Goal: Task Accomplishment & Management: Manage account settings

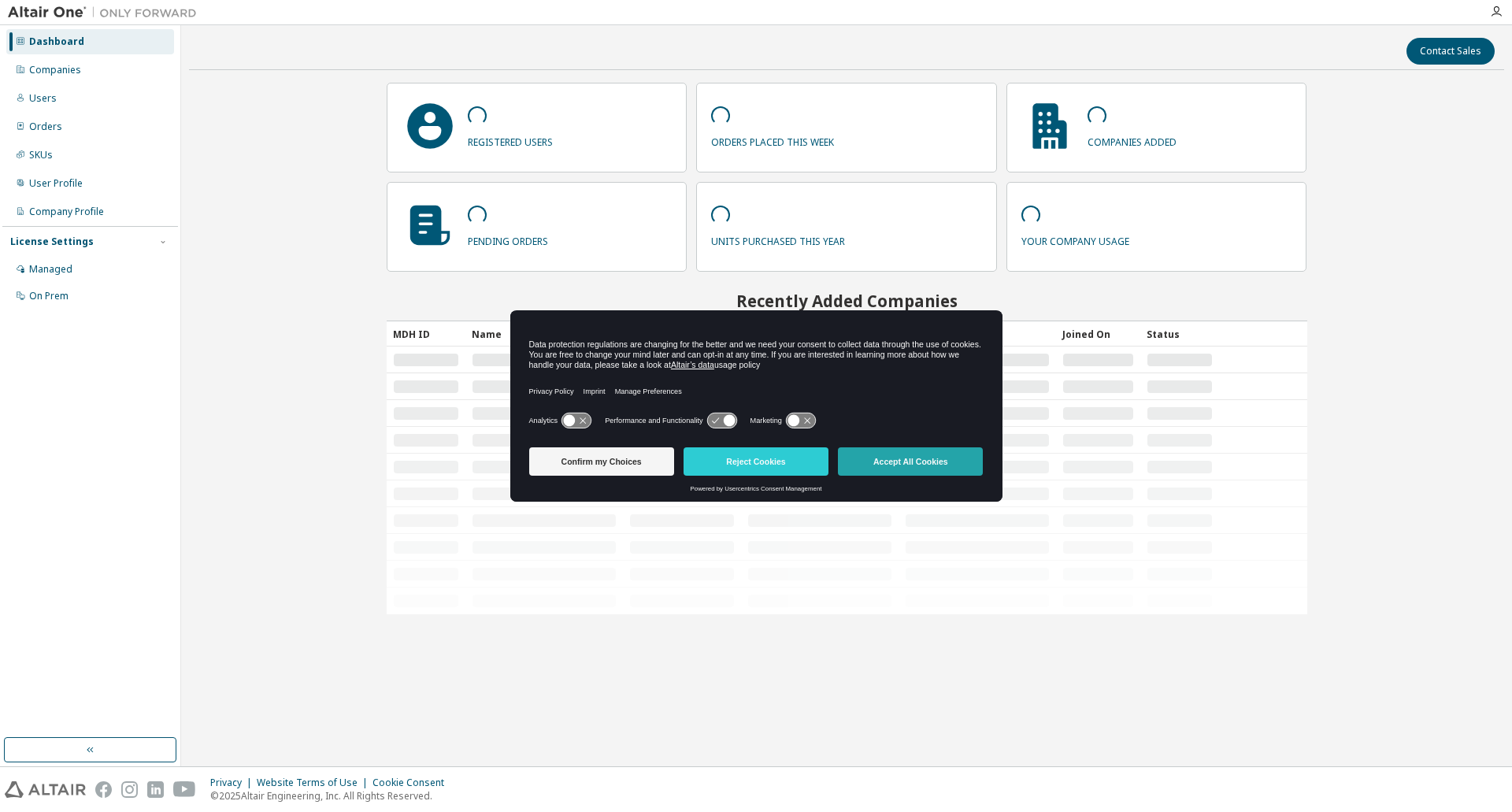
click at [899, 462] on button "Accept All Cookies" at bounding box center [910, 461] width 145 height 29
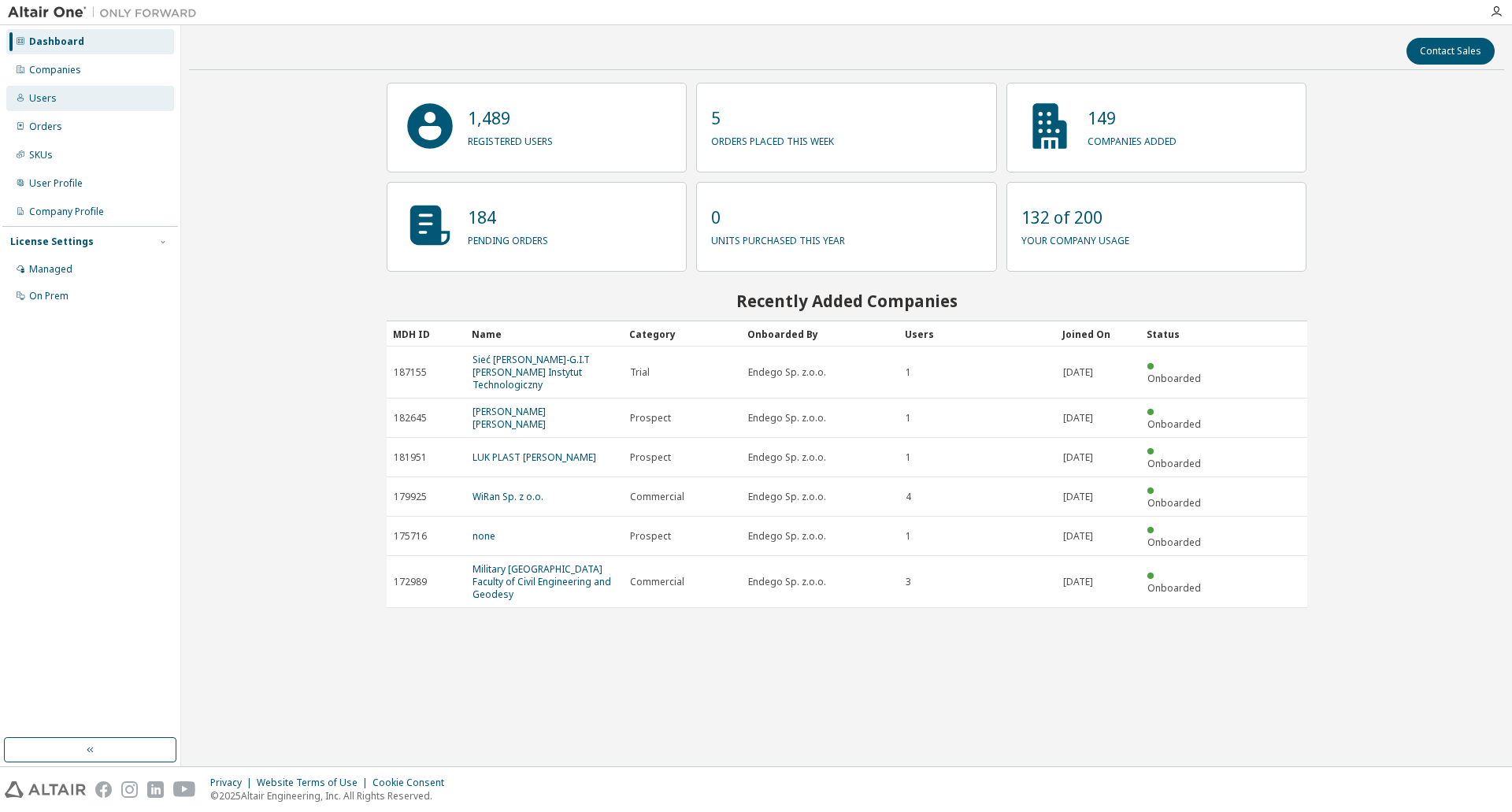
click at [49, 95] on div "Users" at bounding box center [43, 98] width 28 height 13
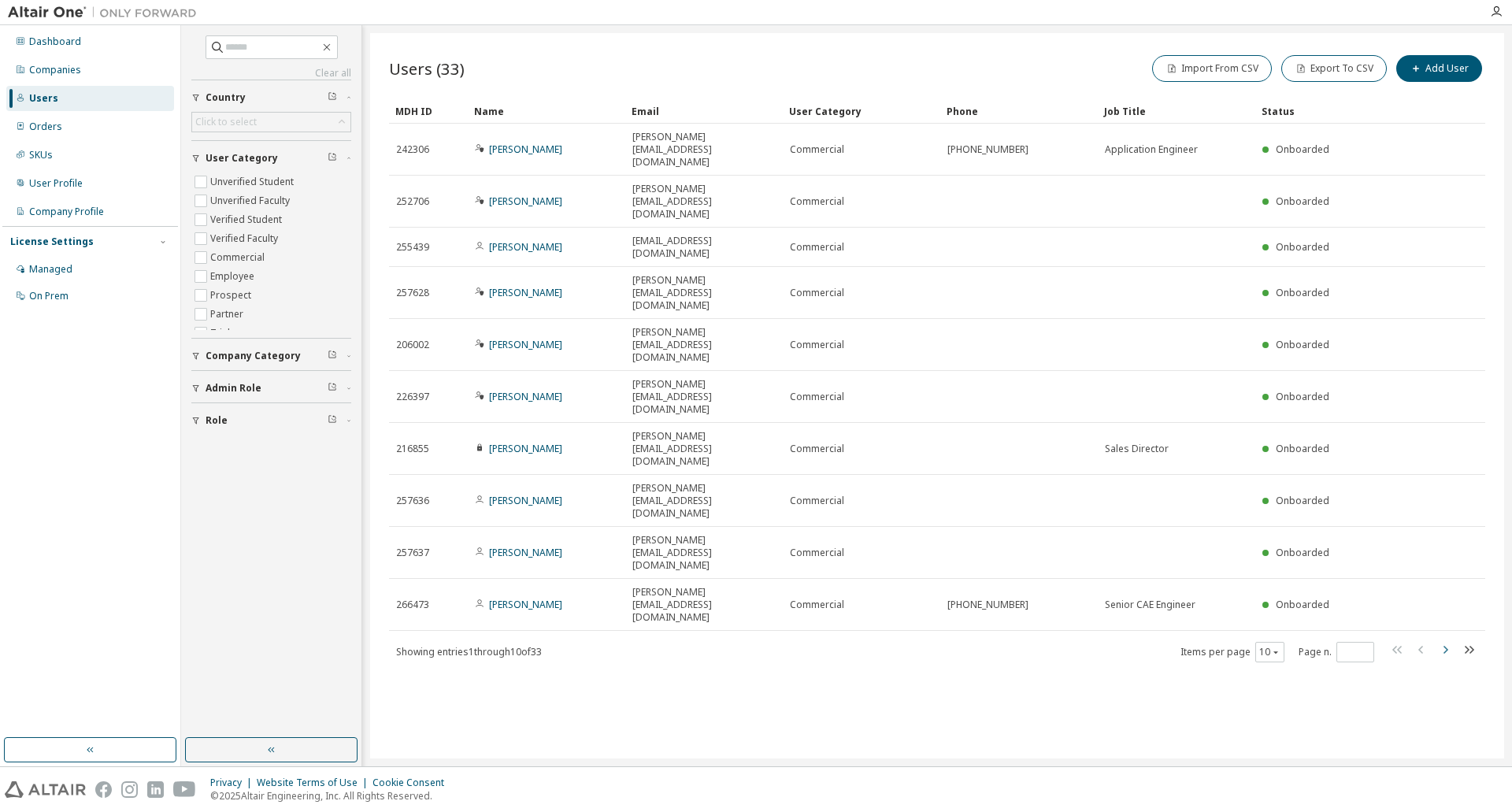
click at [1445, 640] on icon "button" at bounding box center [1444, 650] width 19 height 19
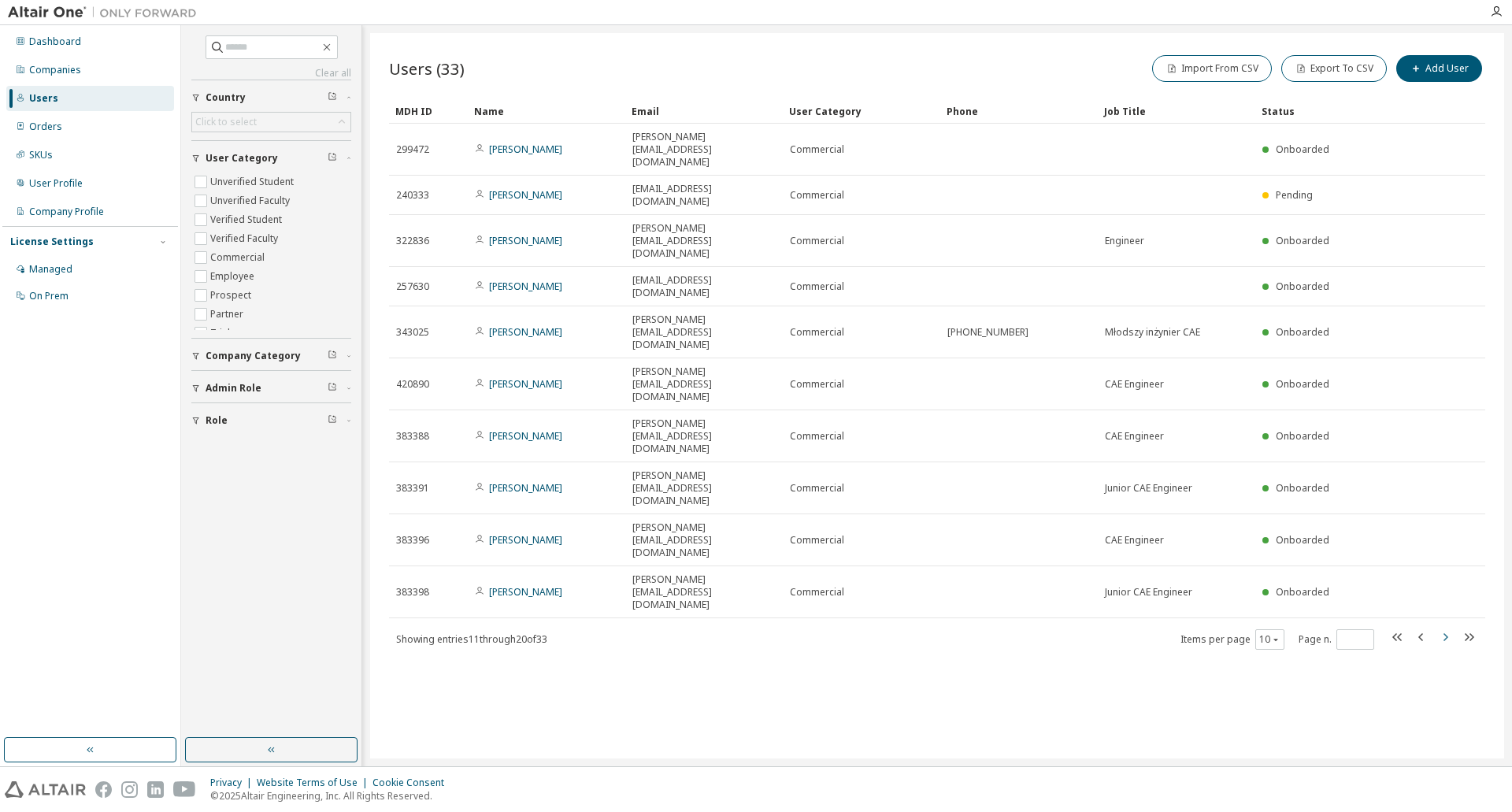
click at [1441, 628] on icon "button" at bounding box center [1444, 638] width 19 height 19
type input "*"
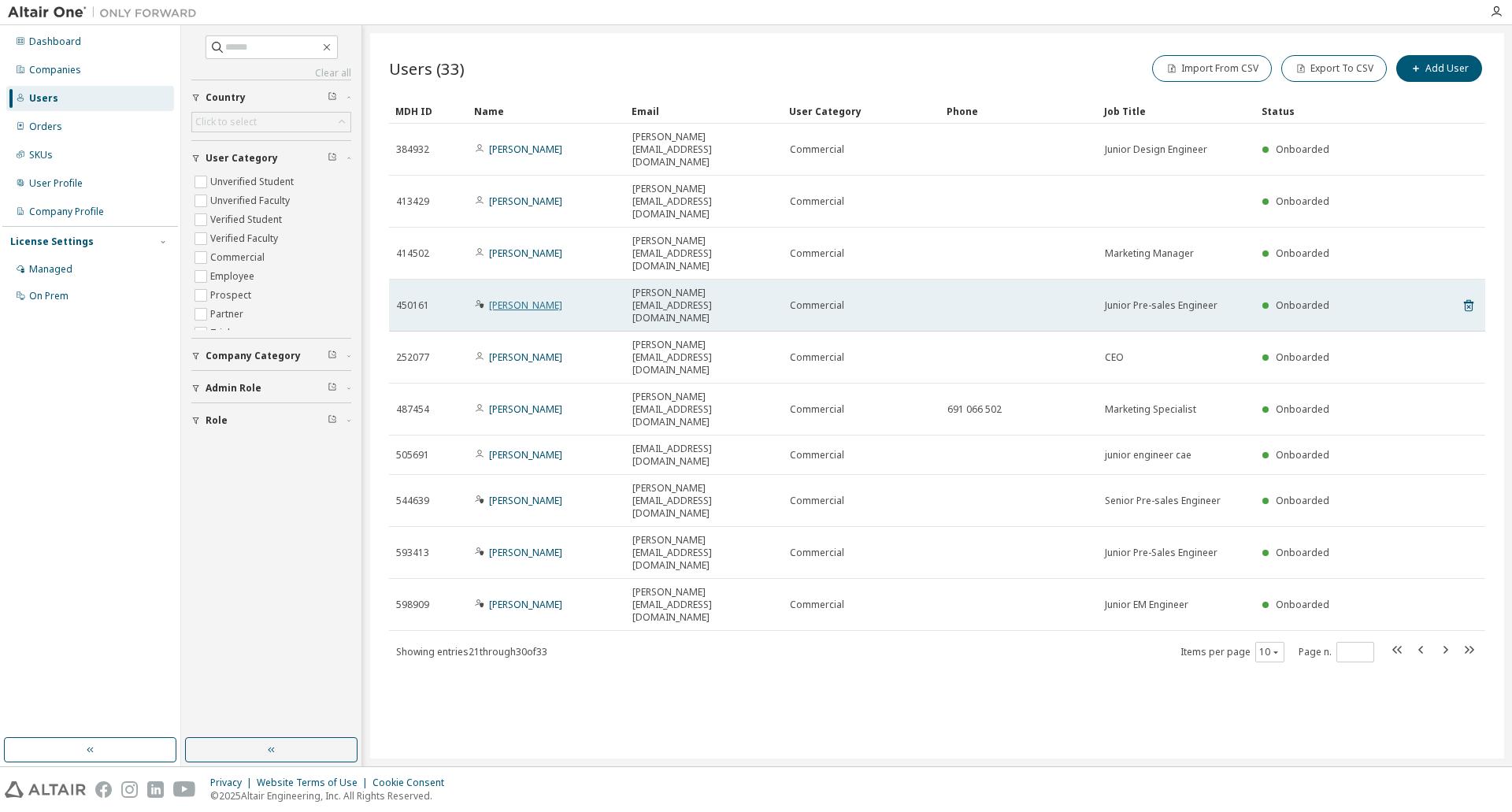
click at [519, 299] on link "[PERSON_NAME]" at bounding box center [525, 305] width 73 height 13
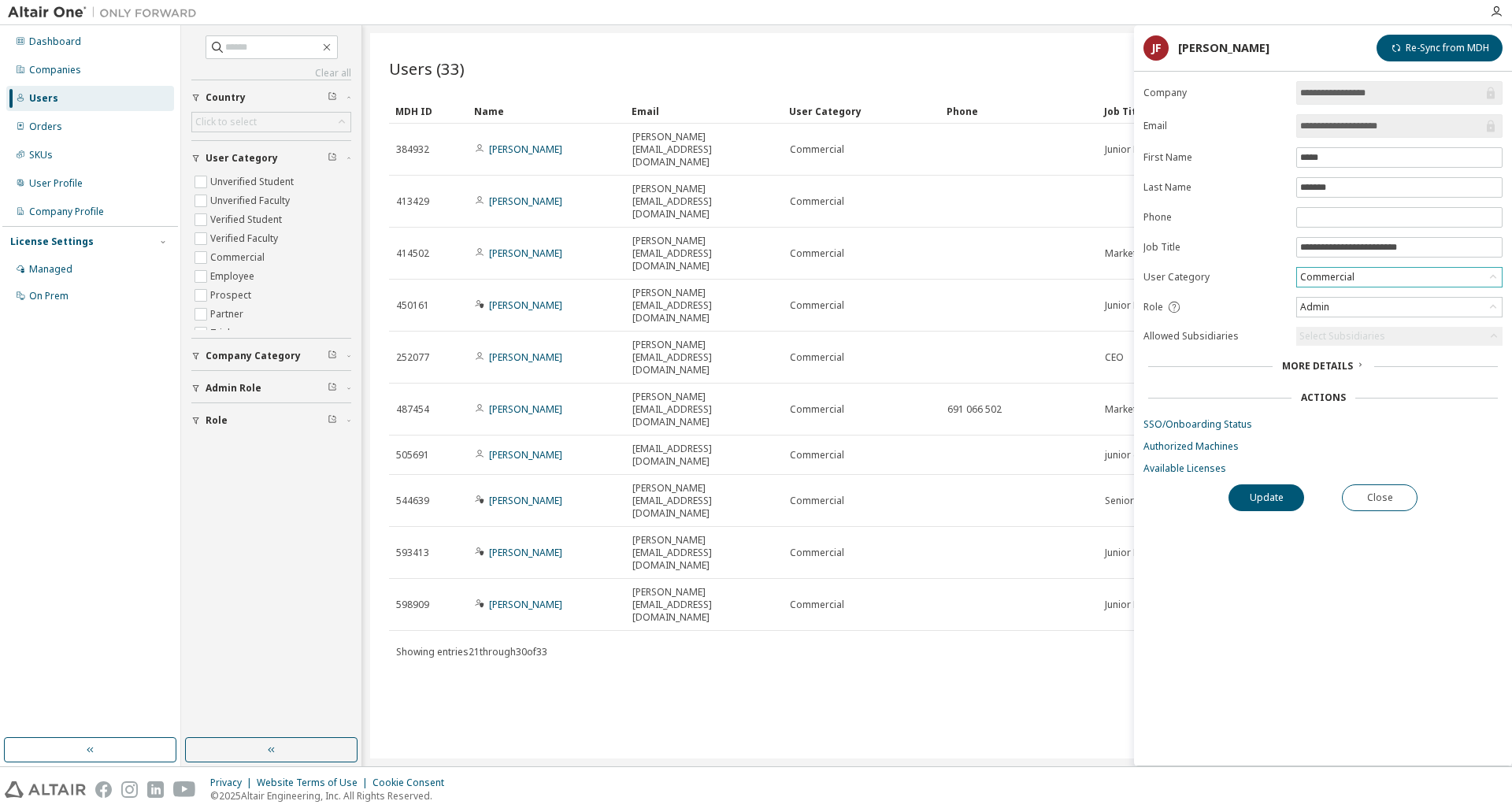
click at [1306, 279] on div "Commercial" at bounding box center [1327, 277] width 59 height 18
click at [1318, 279] on div "Commercial" at bounding box center [1327, 277] width 59 height 18
click at [1205, 545] on div "**********" at bounding box center [1322, 423] width 378 height 685
click at [1194, 471] on link "Available Licenses" at bounding box center [1323, 469] width 359 height 13
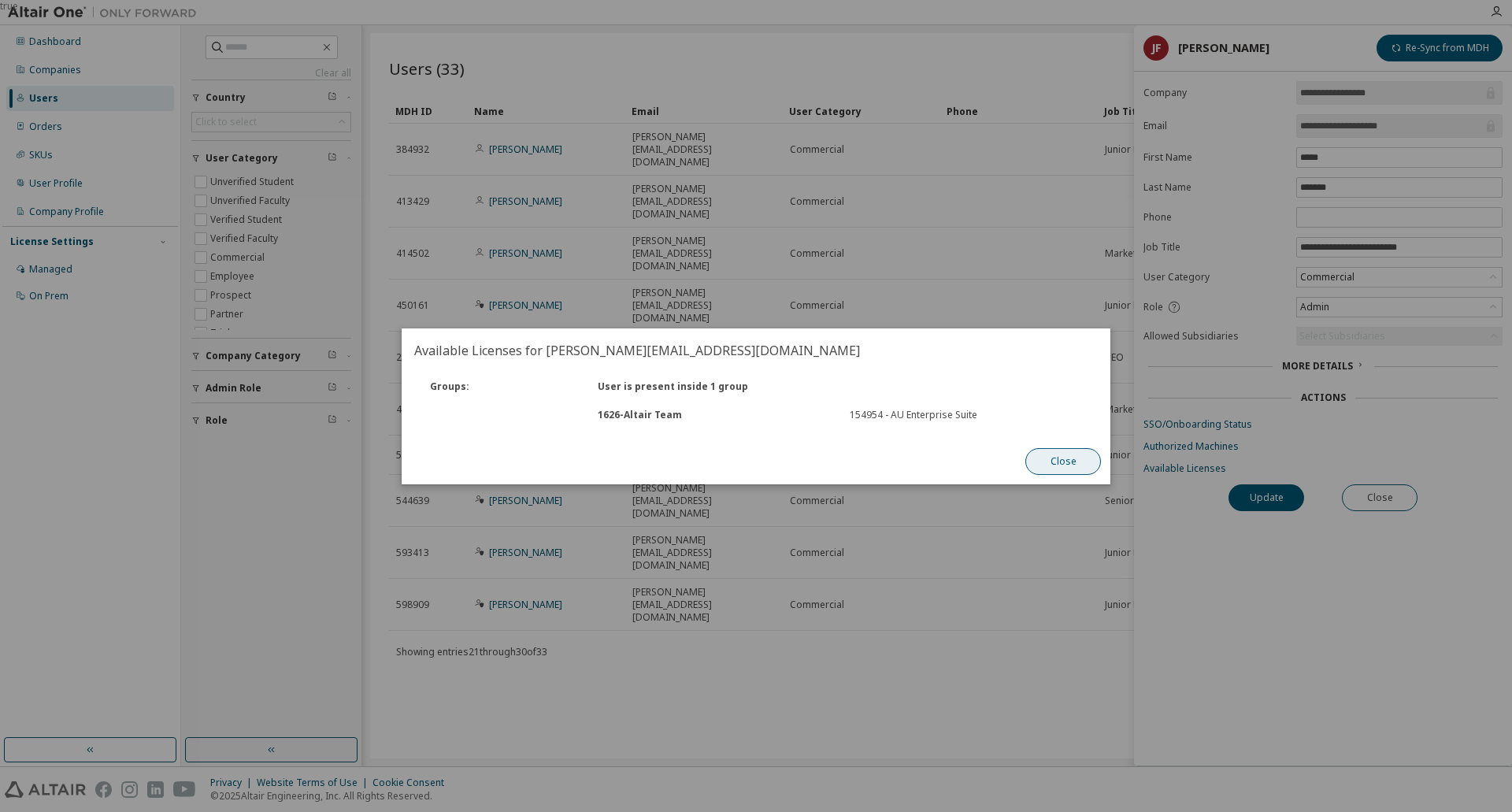
click at [1044, 454] on button "Close" at bounding box center [1062, 461] width 75 height 27
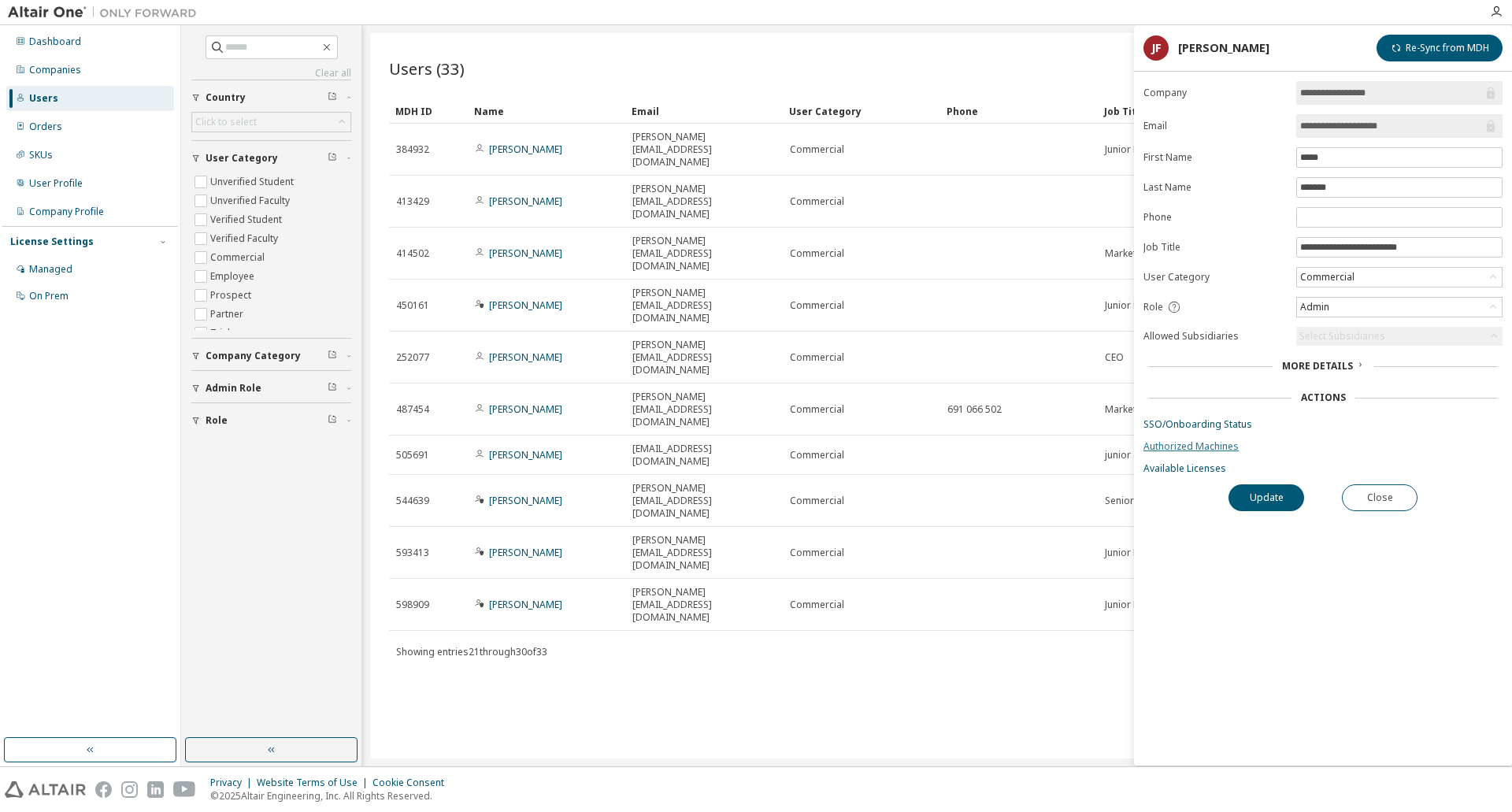
click at [1207, 445] on link "Authorized Machines" at bounding box center [1323, 447] width 359 height 13
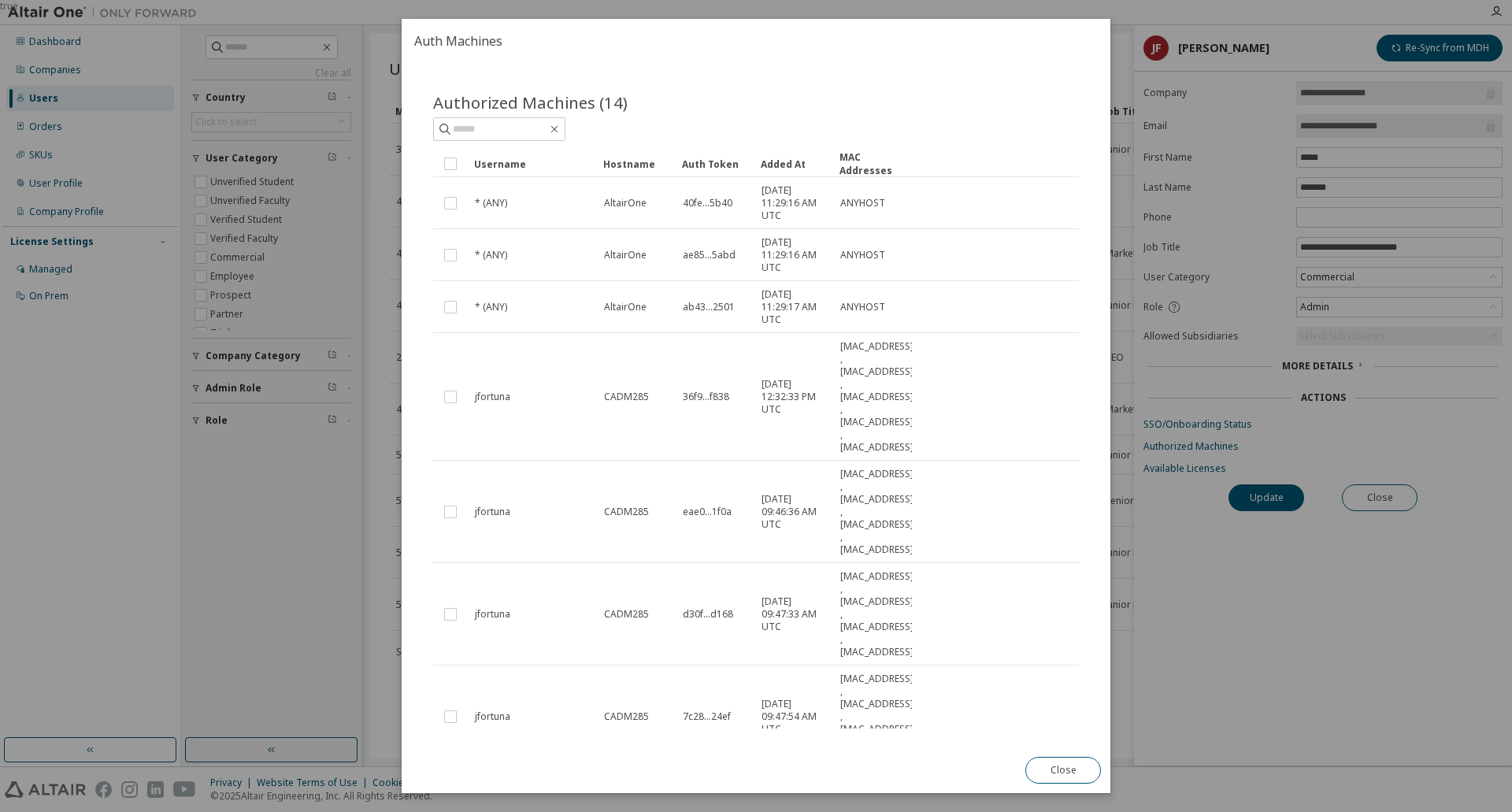
click at [1129, 328] on div "true" at bounding box center [756, 406] width 1512 height 812
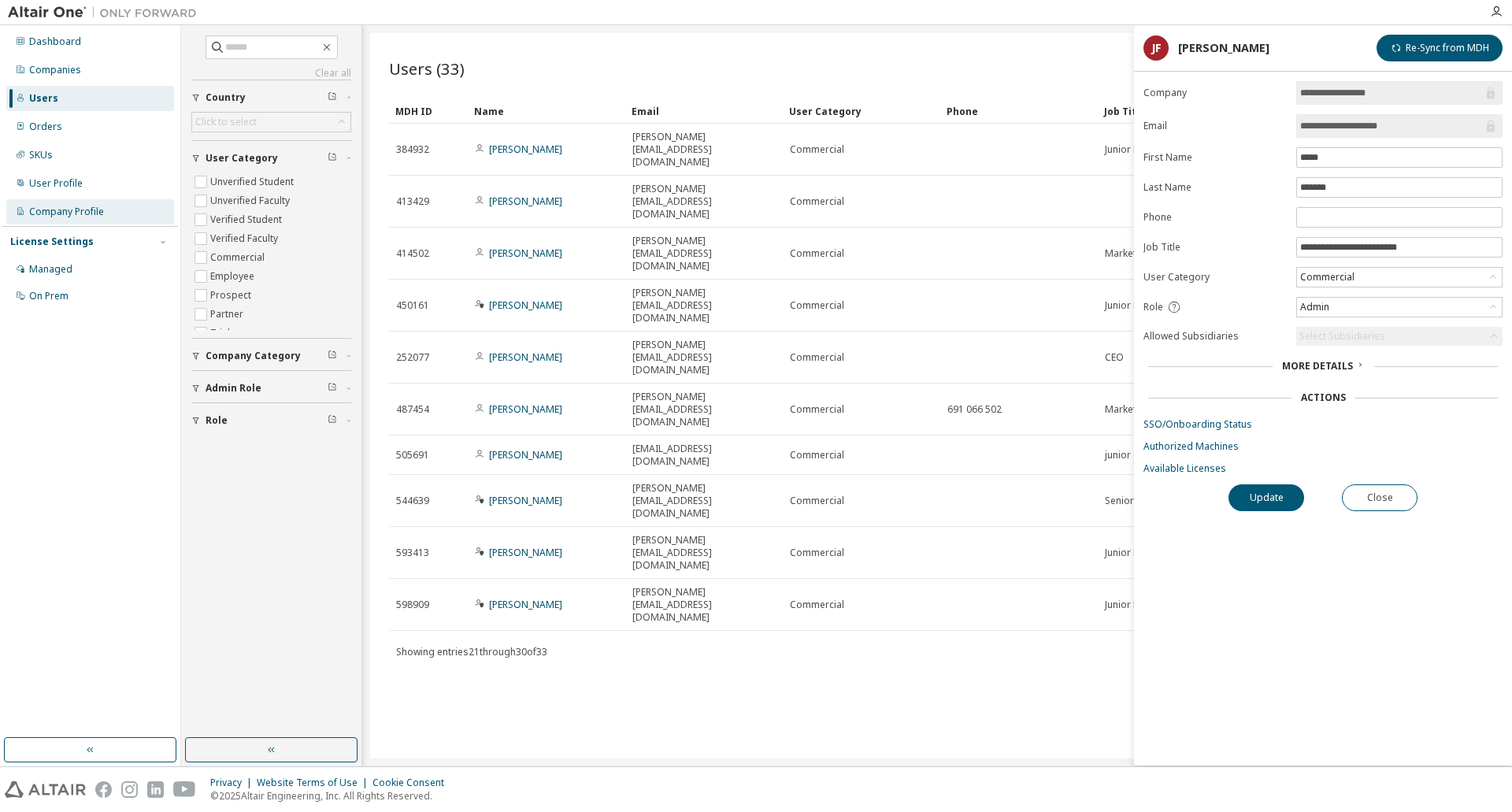
click at [64, 214] on div "Company Profile" at bounding box center [66, 213] width 75 height 13
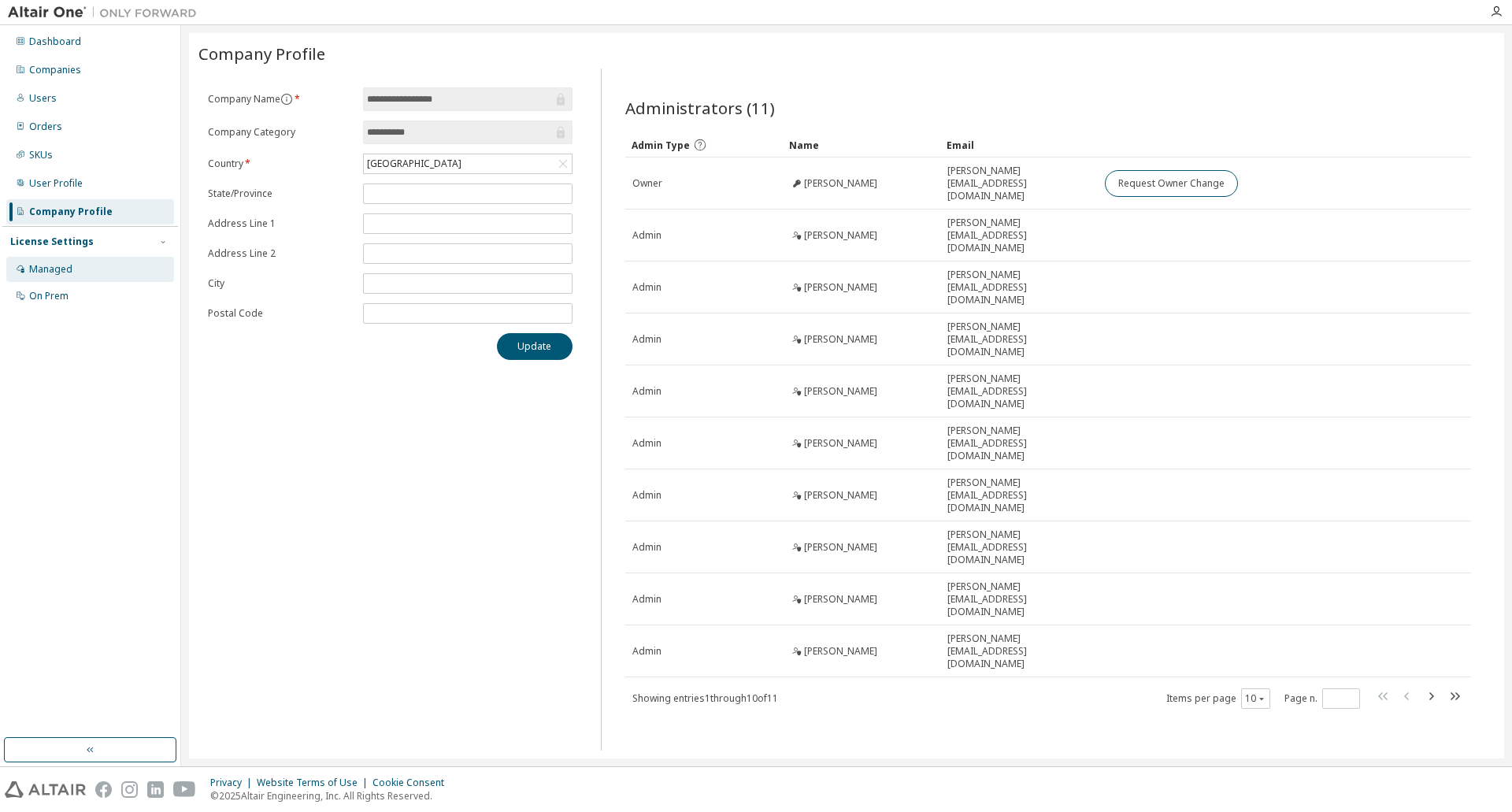
click at [56, 265] on div "Managed" at bounding box center [50, 270] width 44 height 13
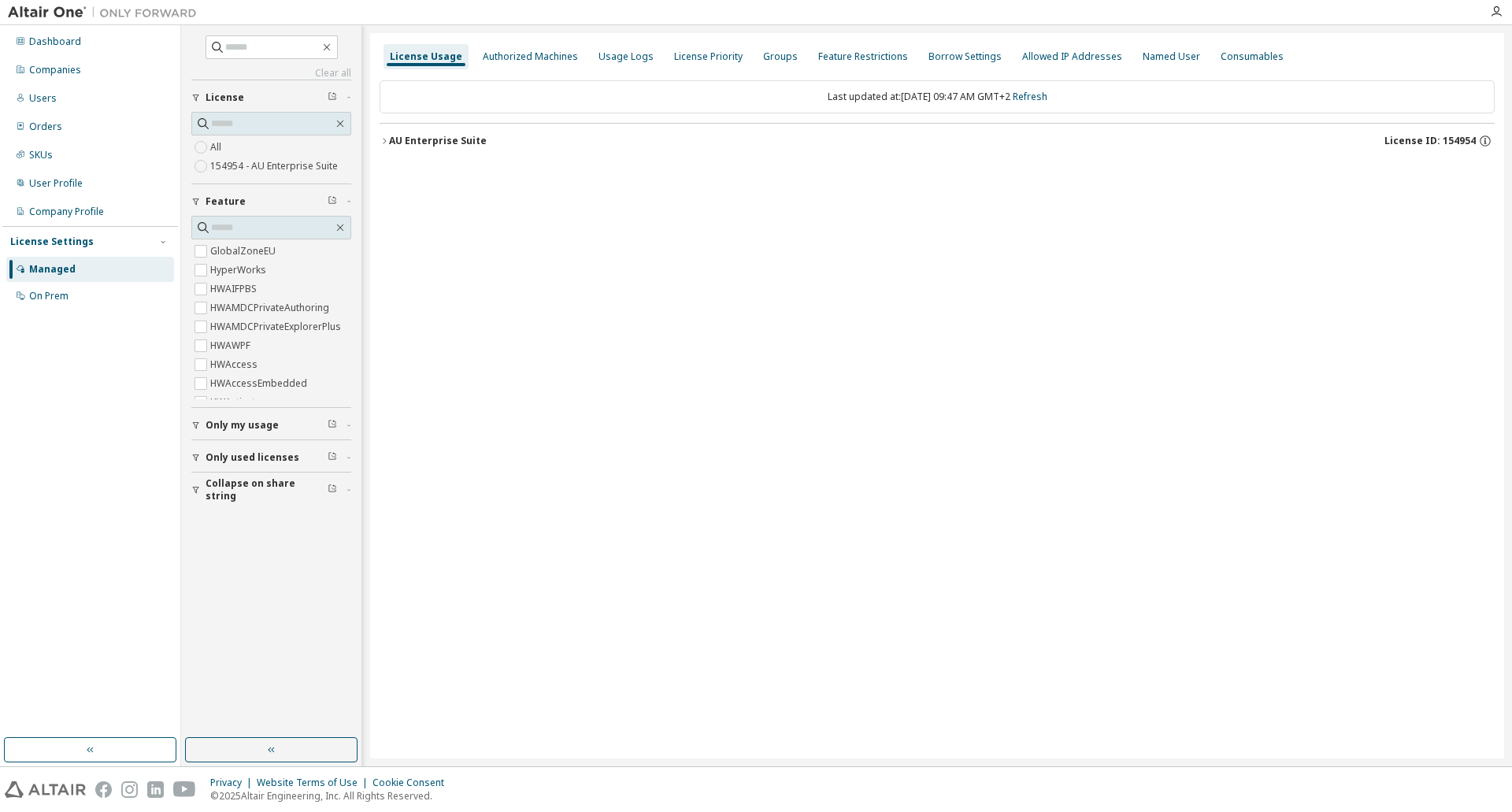
click at [385, 143] on icon "button" at bounding box center [384, 141] width 9 height 9
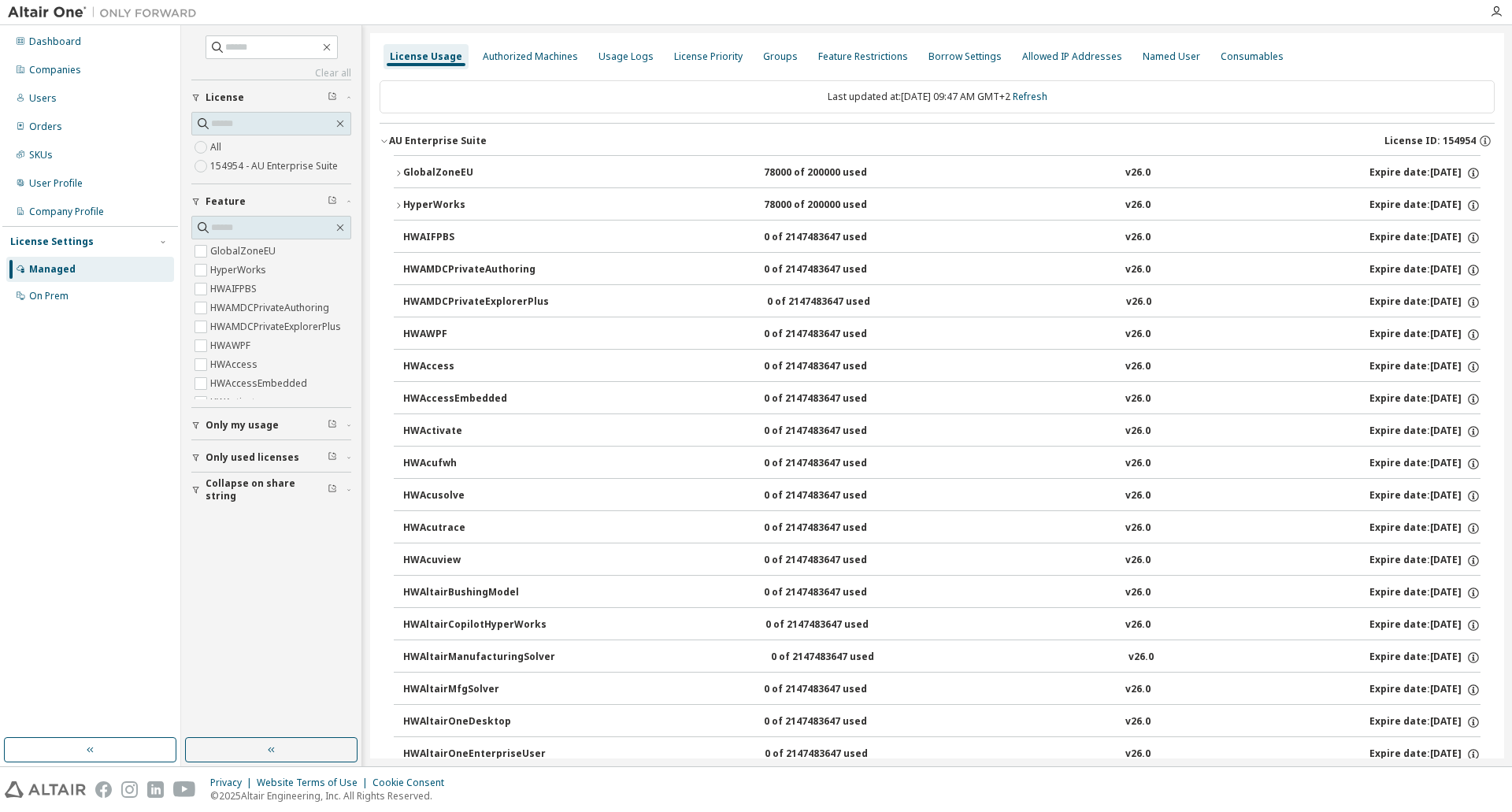
click at [386, 143] on icon "button" at bounding box center [384, 141] width 9 height 9
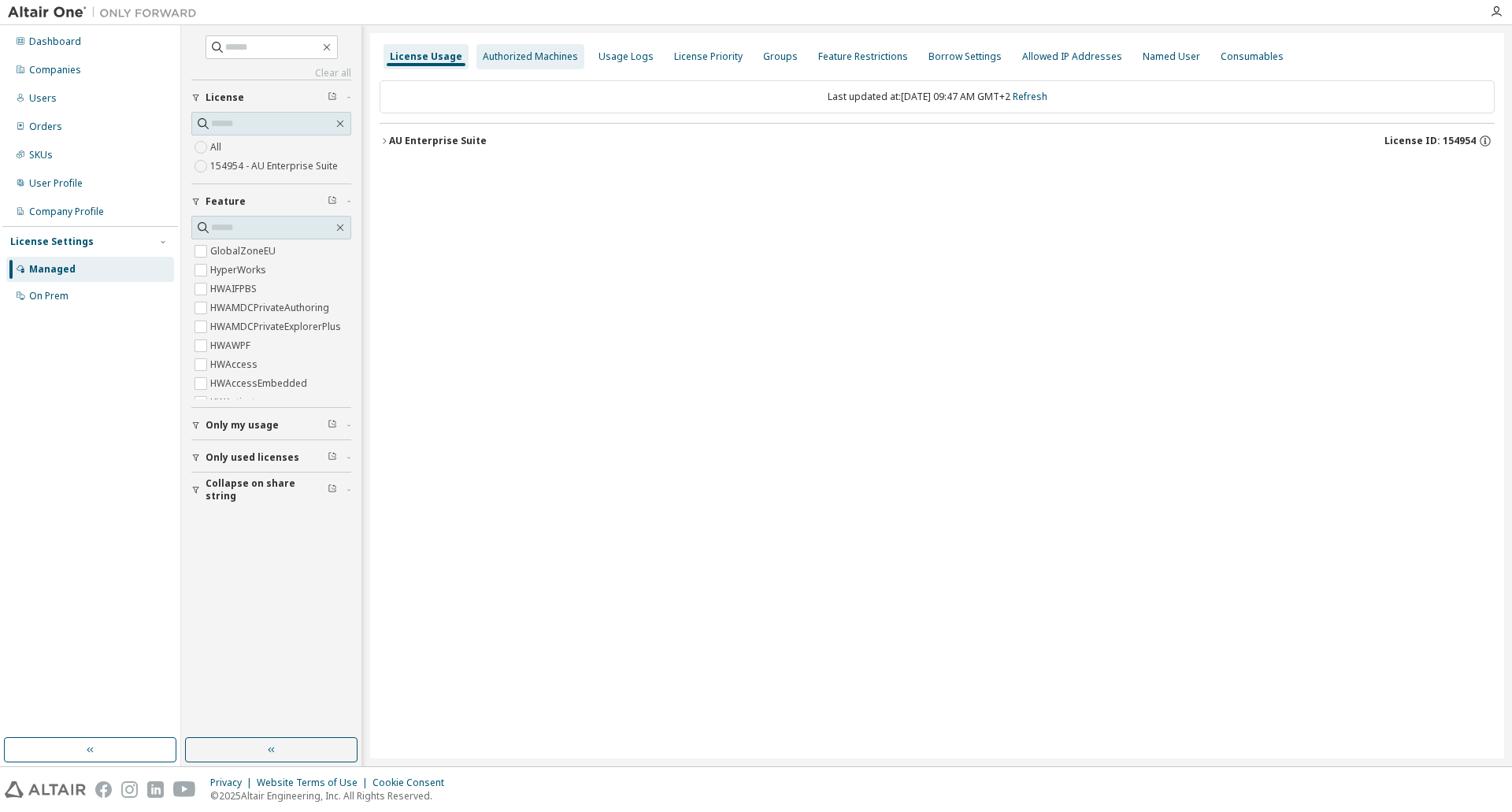
click at [523, 57] on div "Authorized Machines" at bounding box center [530, 57] width 96 height 13
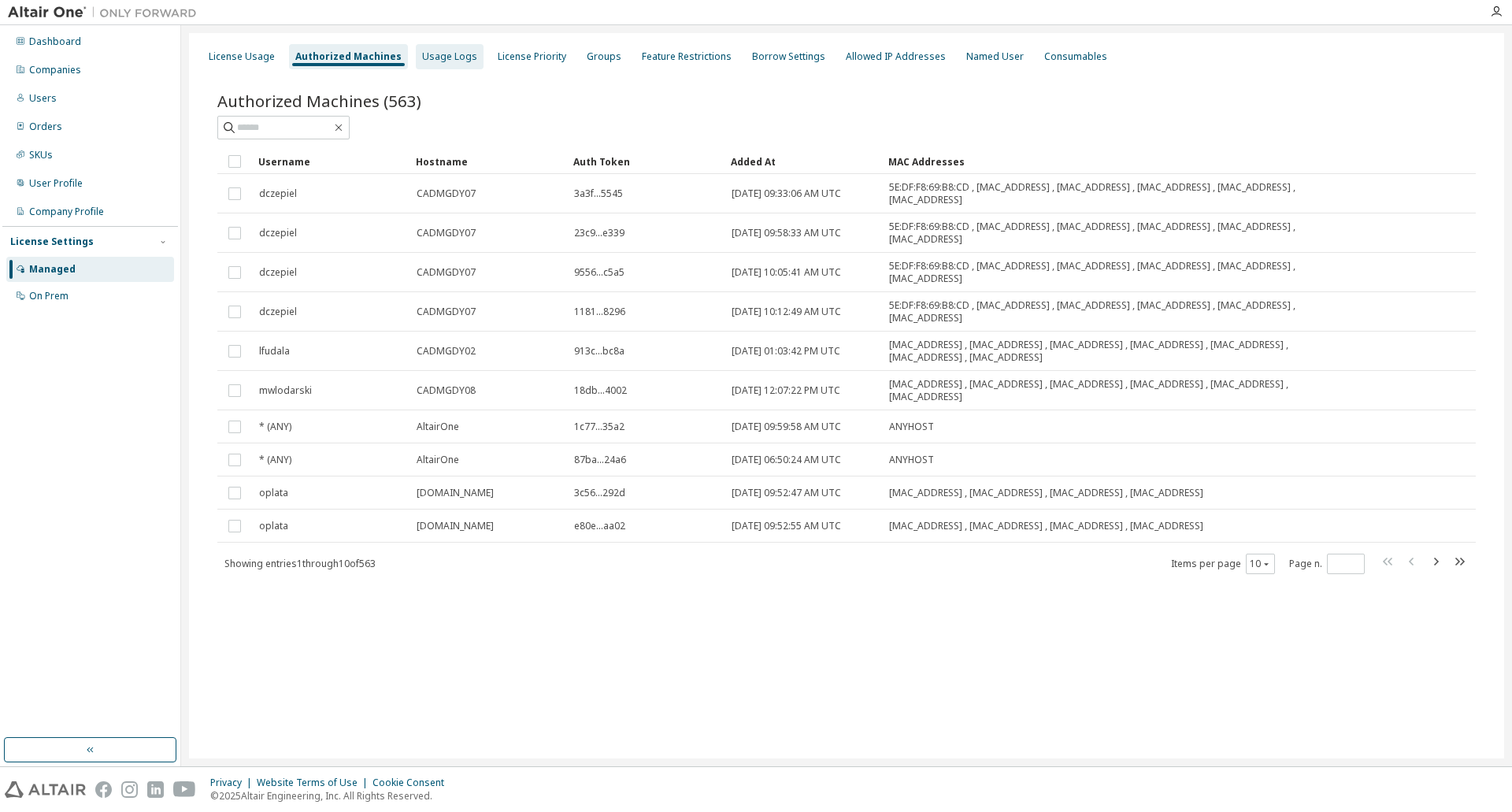
click at [441, 50] on div "Usage Logs" at bounding box center [449, 57] width 55 height 13
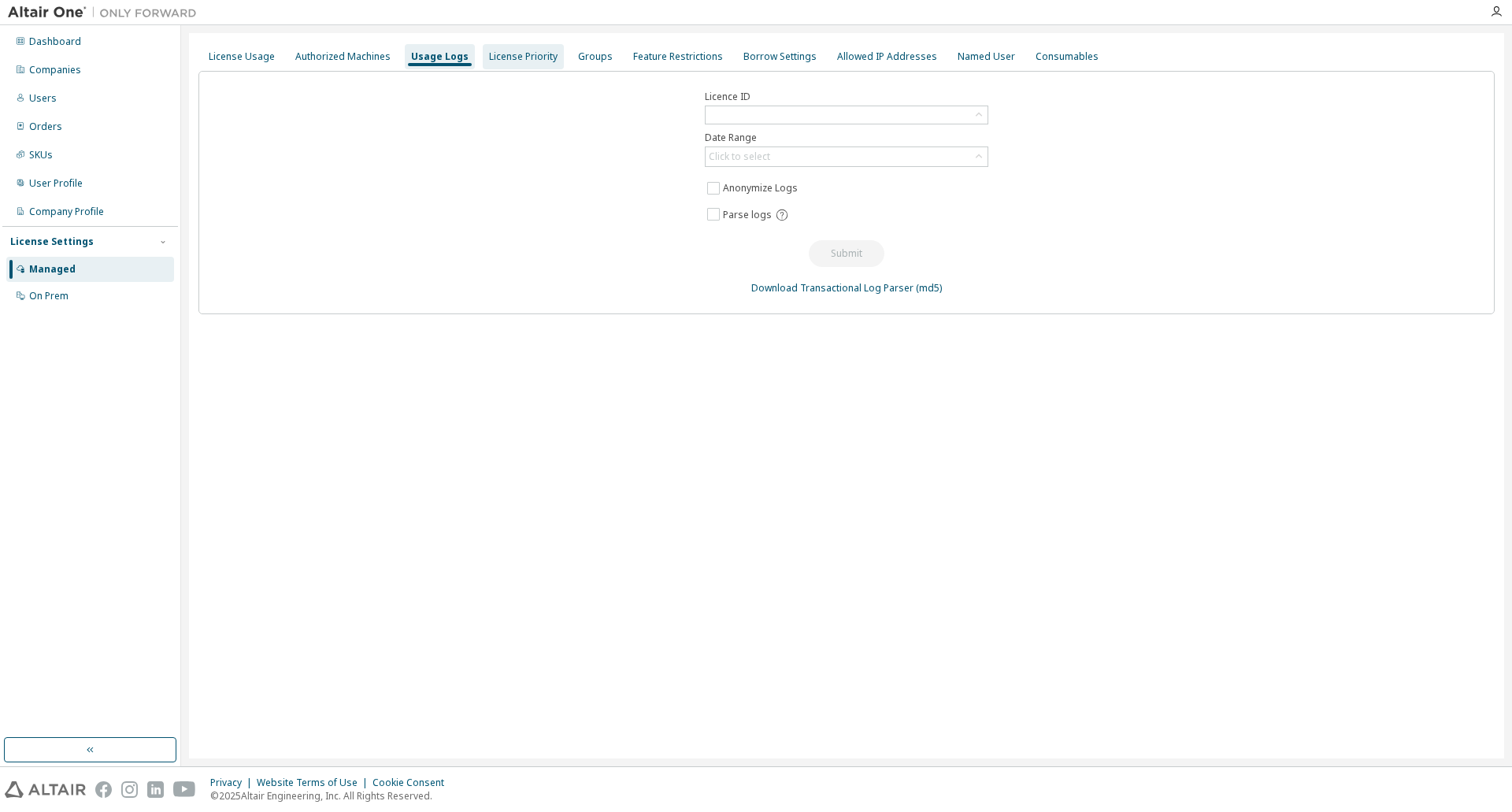
click at [497, 57] on div "License Priority" at bounding box center [523, 57] width 69 height 13
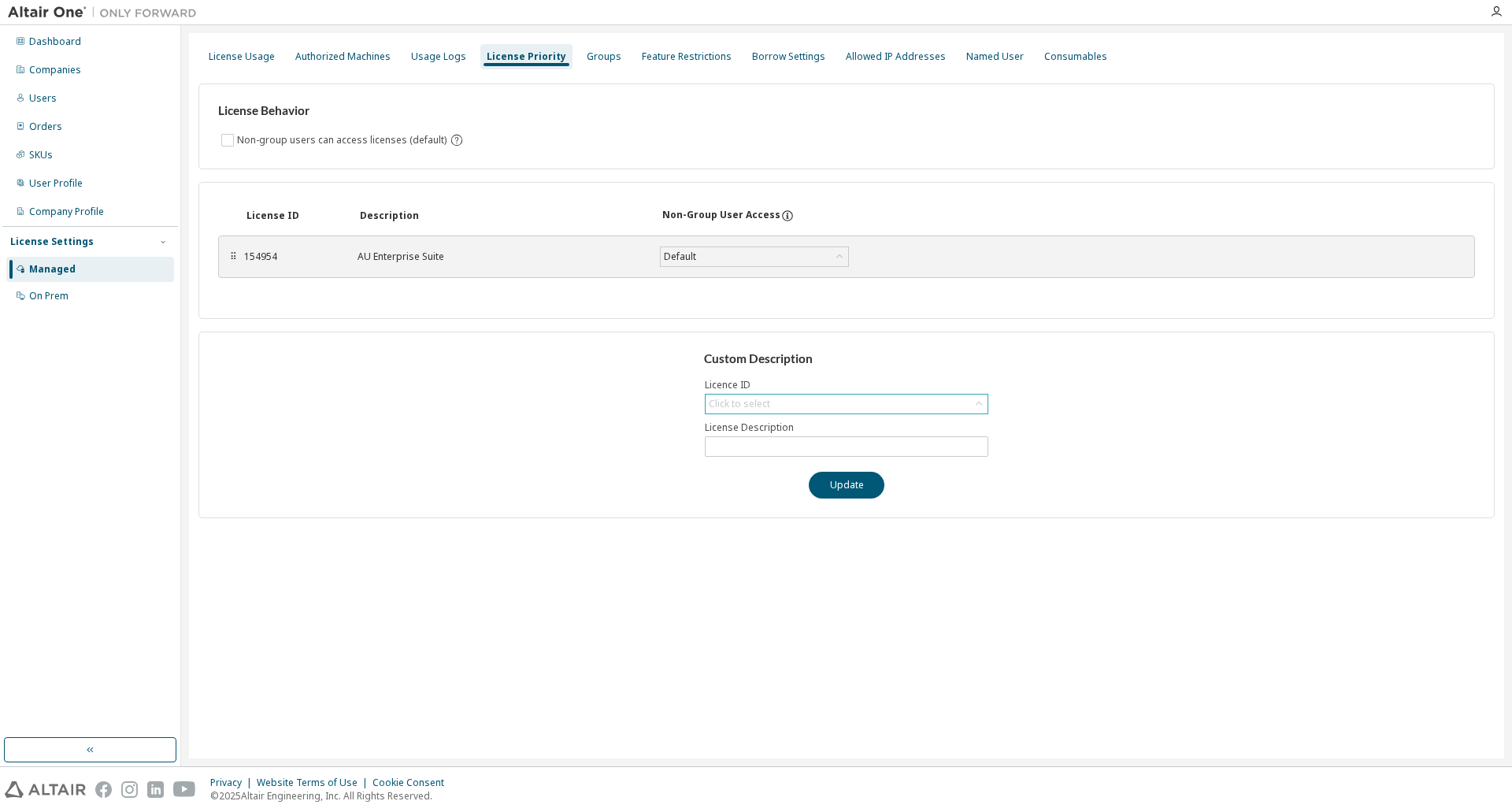
click at [731, 406] on div "Click to select" at bounding box center [739, 405] width 61 height 13
click at [737, 445] on li "154954 - AU Enterprise Suite" at bounding box center [845, 448] width 279 height 20
type input "**********"
click at [674, 253] on div "Default" at bounding box center [680, 256] width 37 height 18
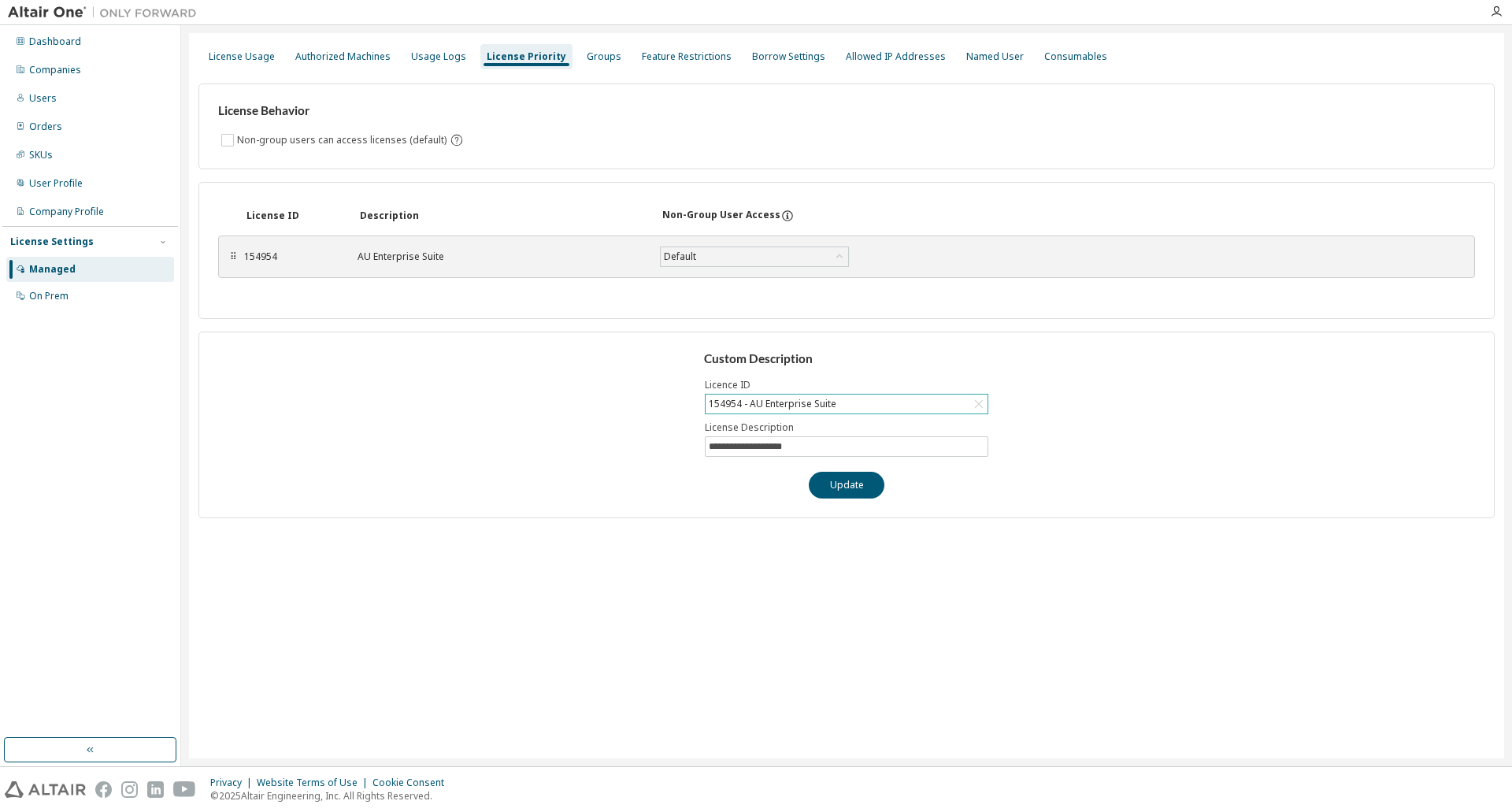
click at [467, 305] on div "License ID Description Non-Group User Access ⠿ 154954 AU Enterprise Suite Defau…" at bounding box center [846, 251] width 1296 height 137
click at [581, 64] on div "Groups" at bounding box center [604, 57] width 47 height 25
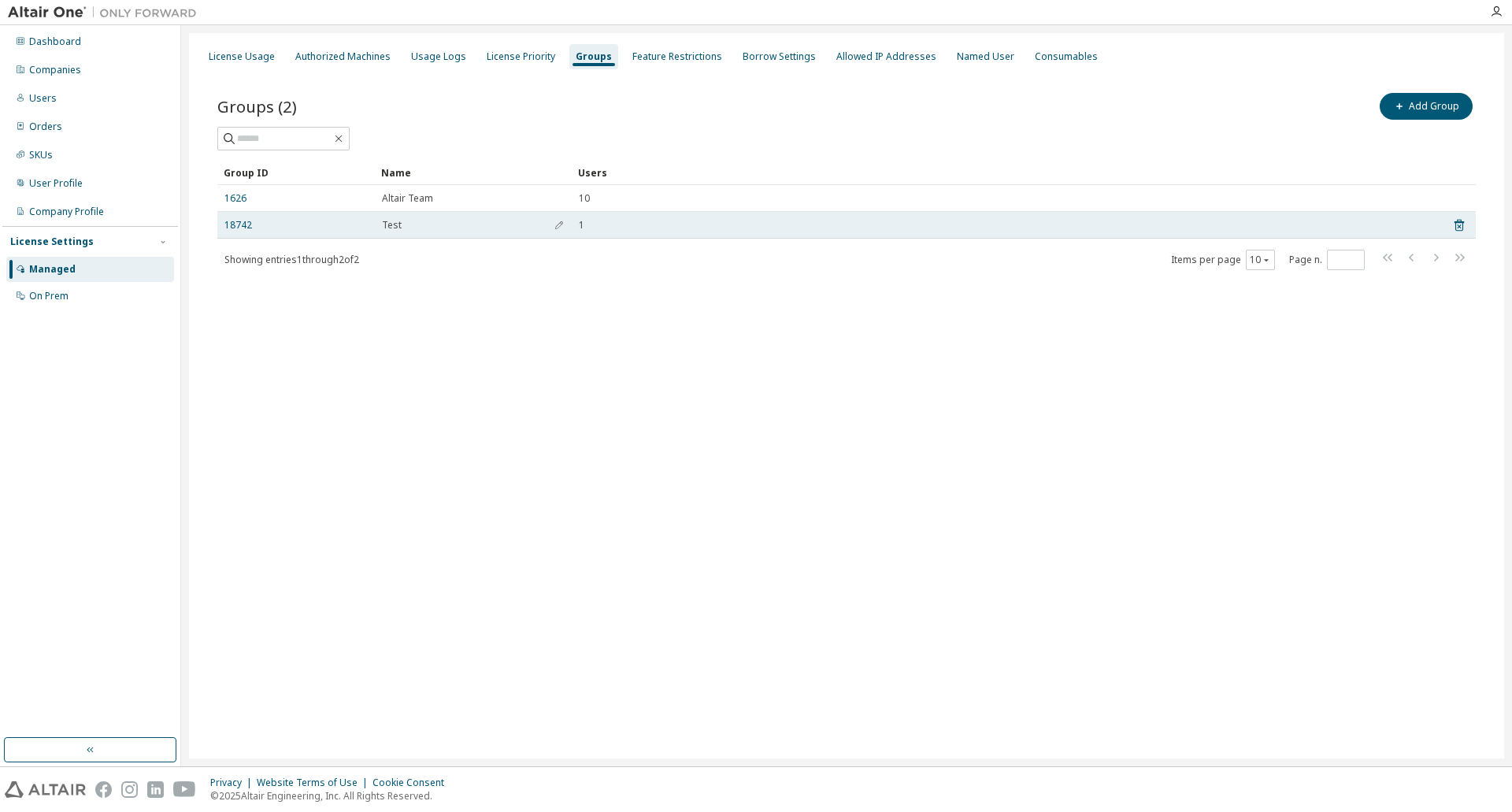
click at [384, 227] on span "Test" at bounding box center [391, 226] width 19 height 13
